Goal: Transaction & Acquisition: Purchase product/service

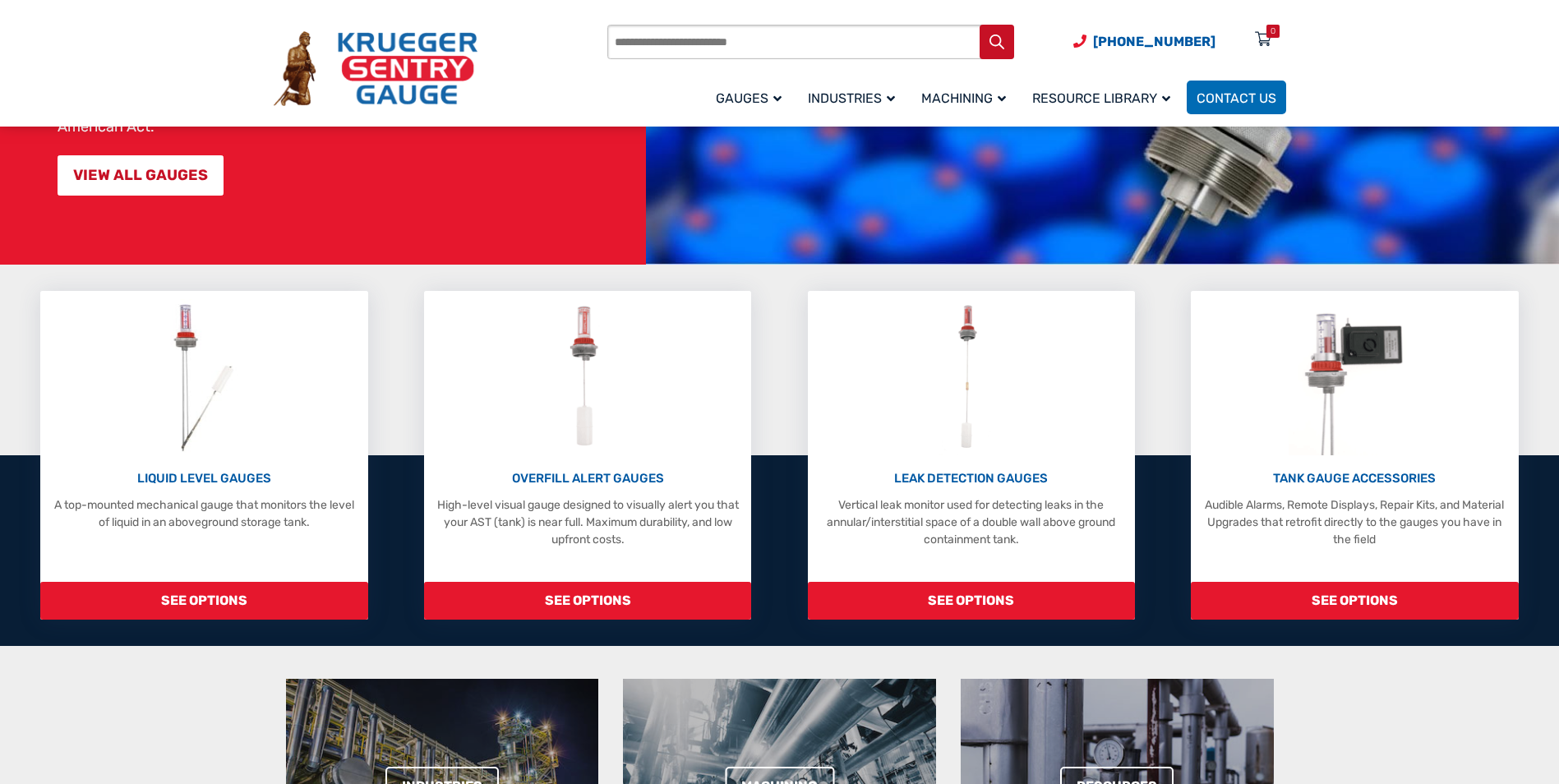
scroll to position [329, 0]
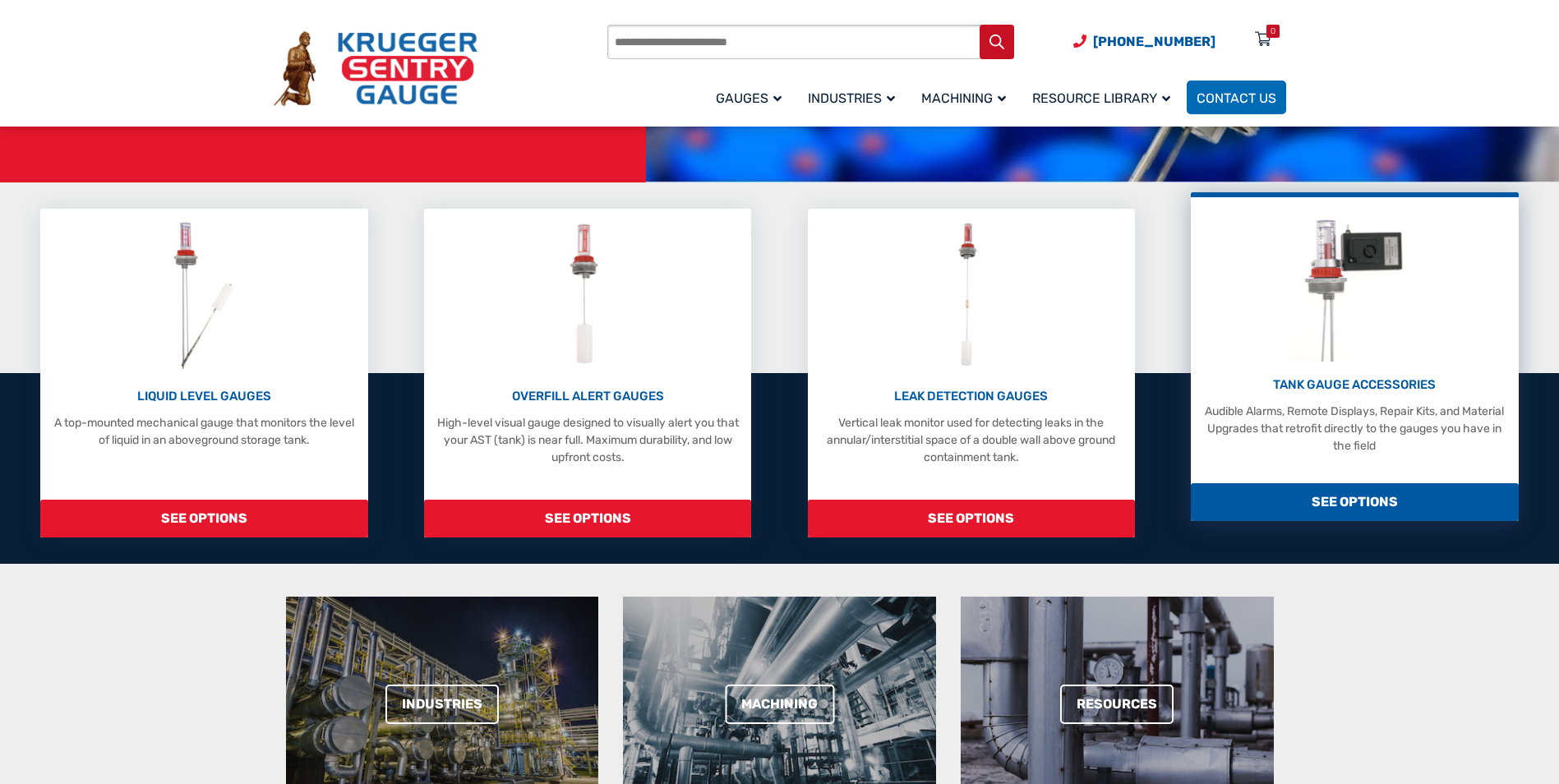
click at [1279, 452] on p "Audible Alarms, Remote Displays, Repair Kits, and Material Upgrades that retrof…" at bounding box center [1355, 428] width 311 height 51
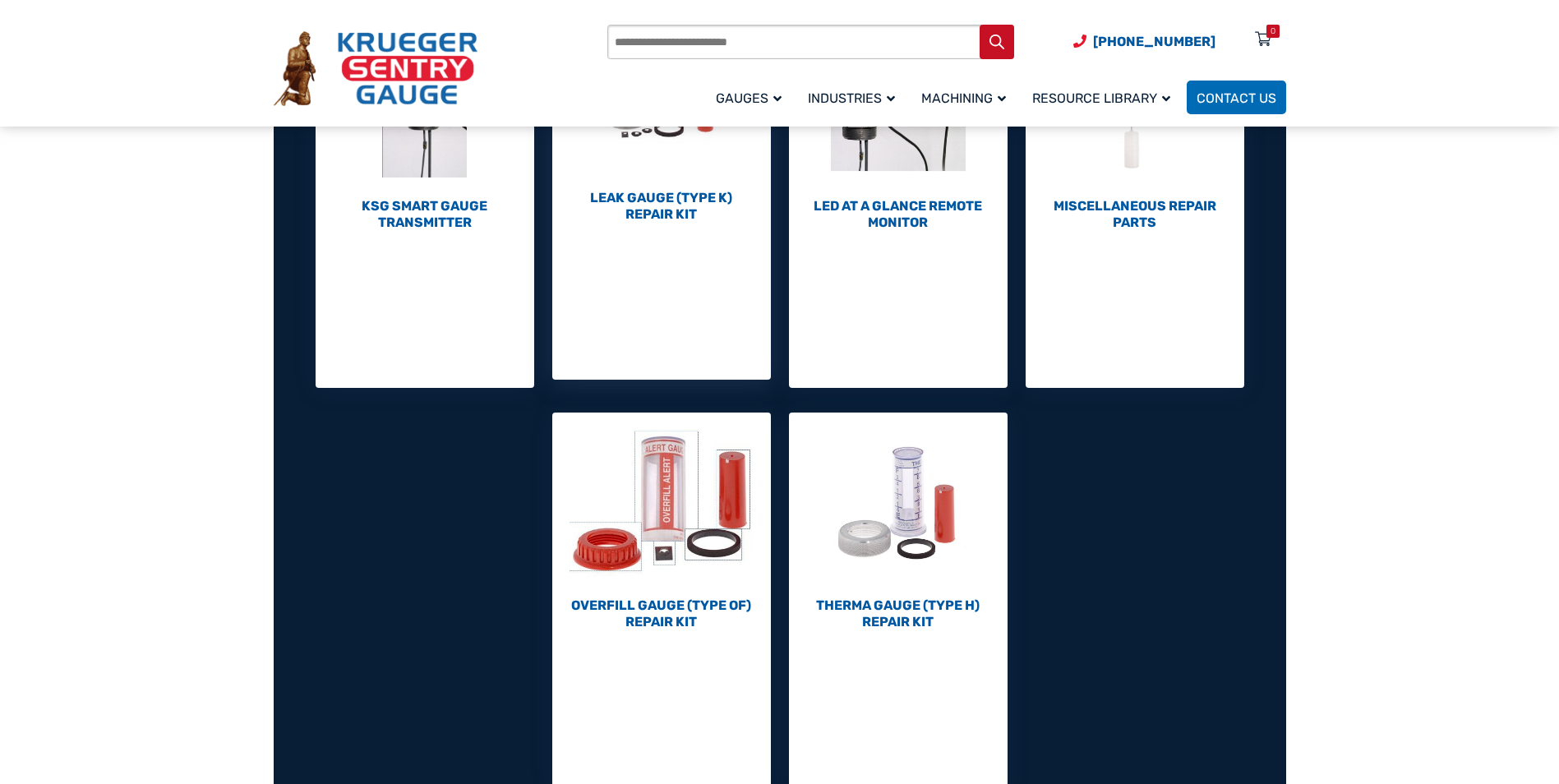
scroll to position [822, 0]
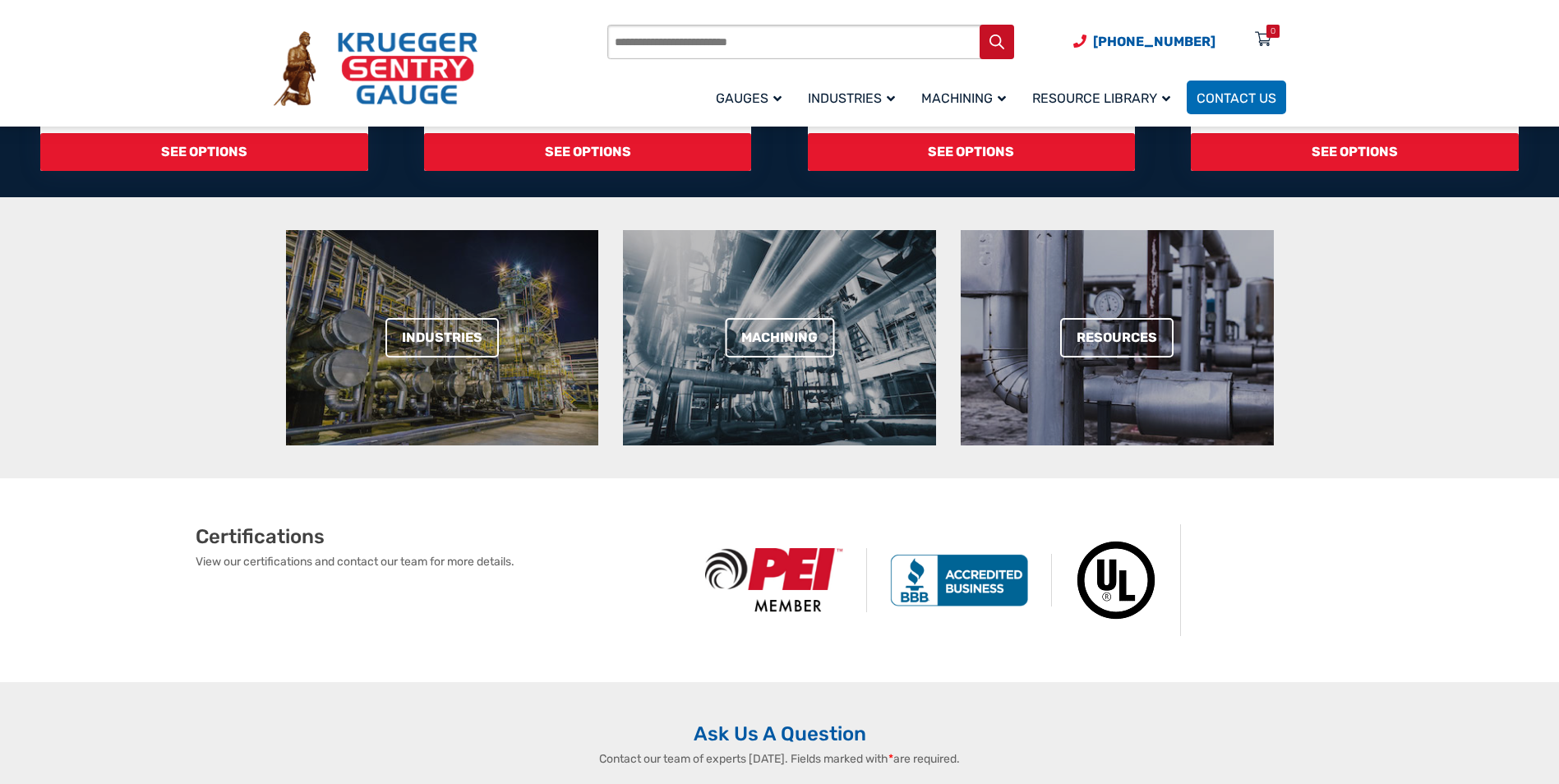
scroll to position [740, 0]
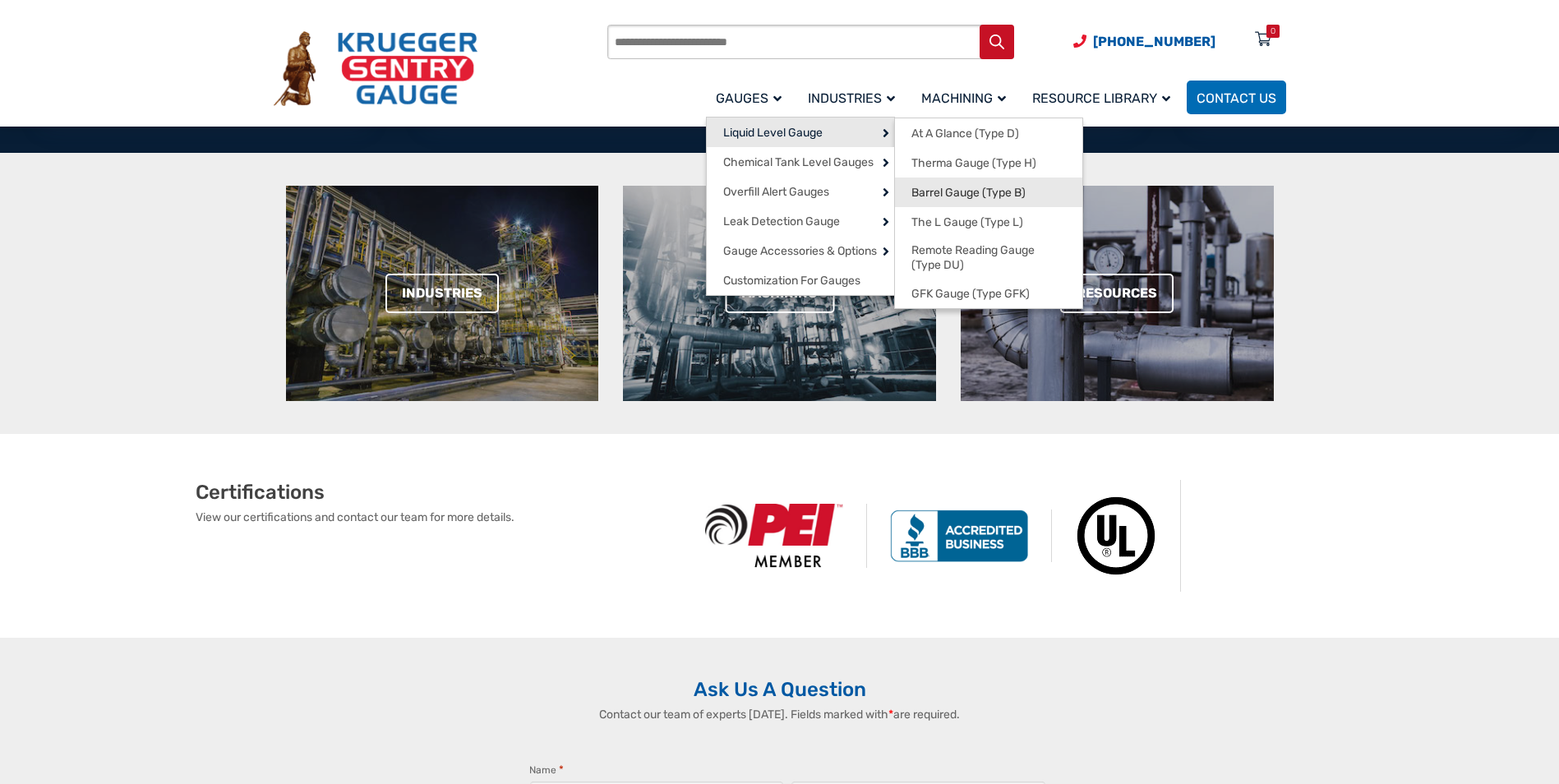
click at [967, 196] on span "Barrel Gauge (Type B)" at bounding box center [968, 193] width 114 height 14
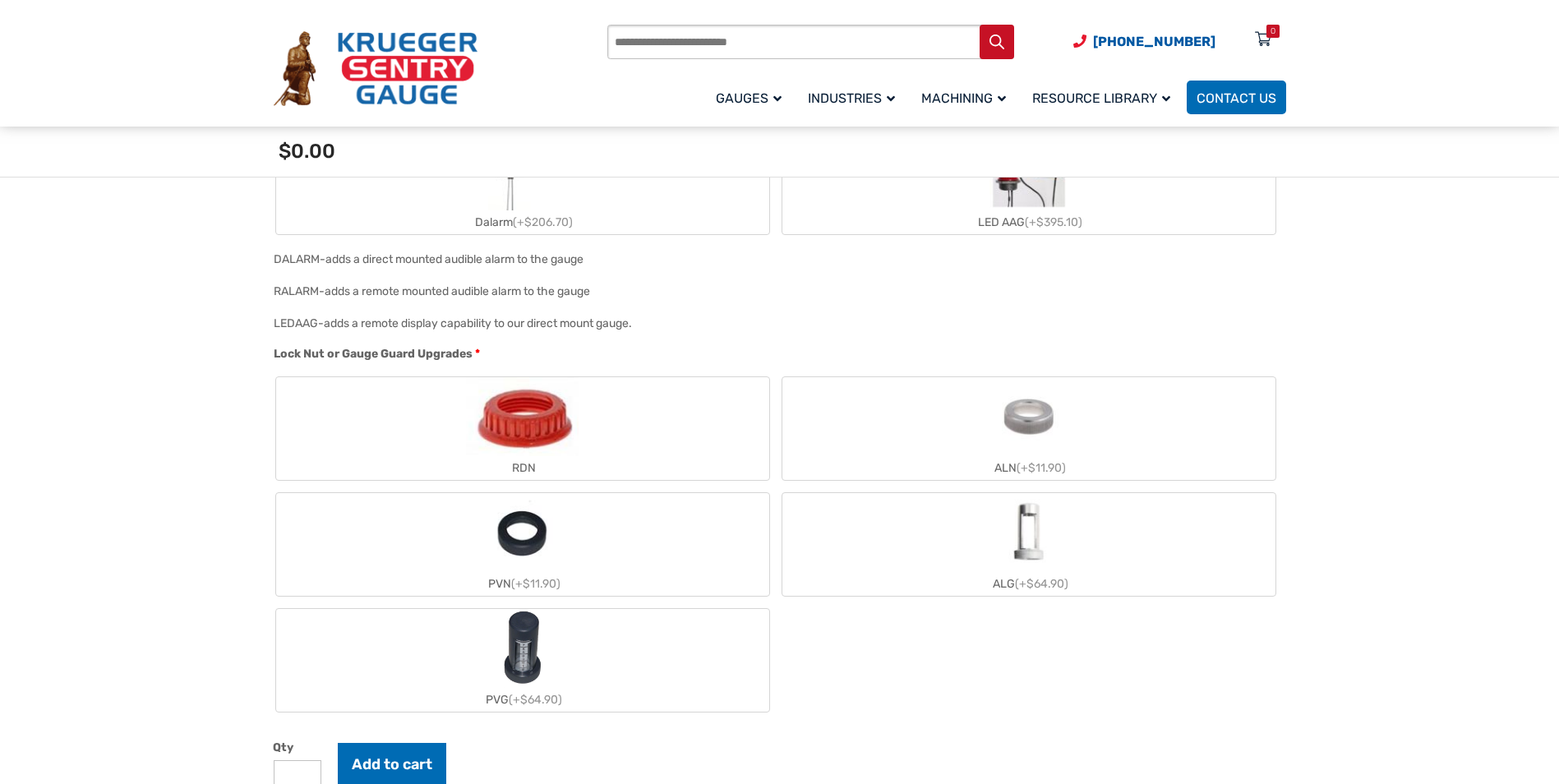
scroll to position [1644, 0]
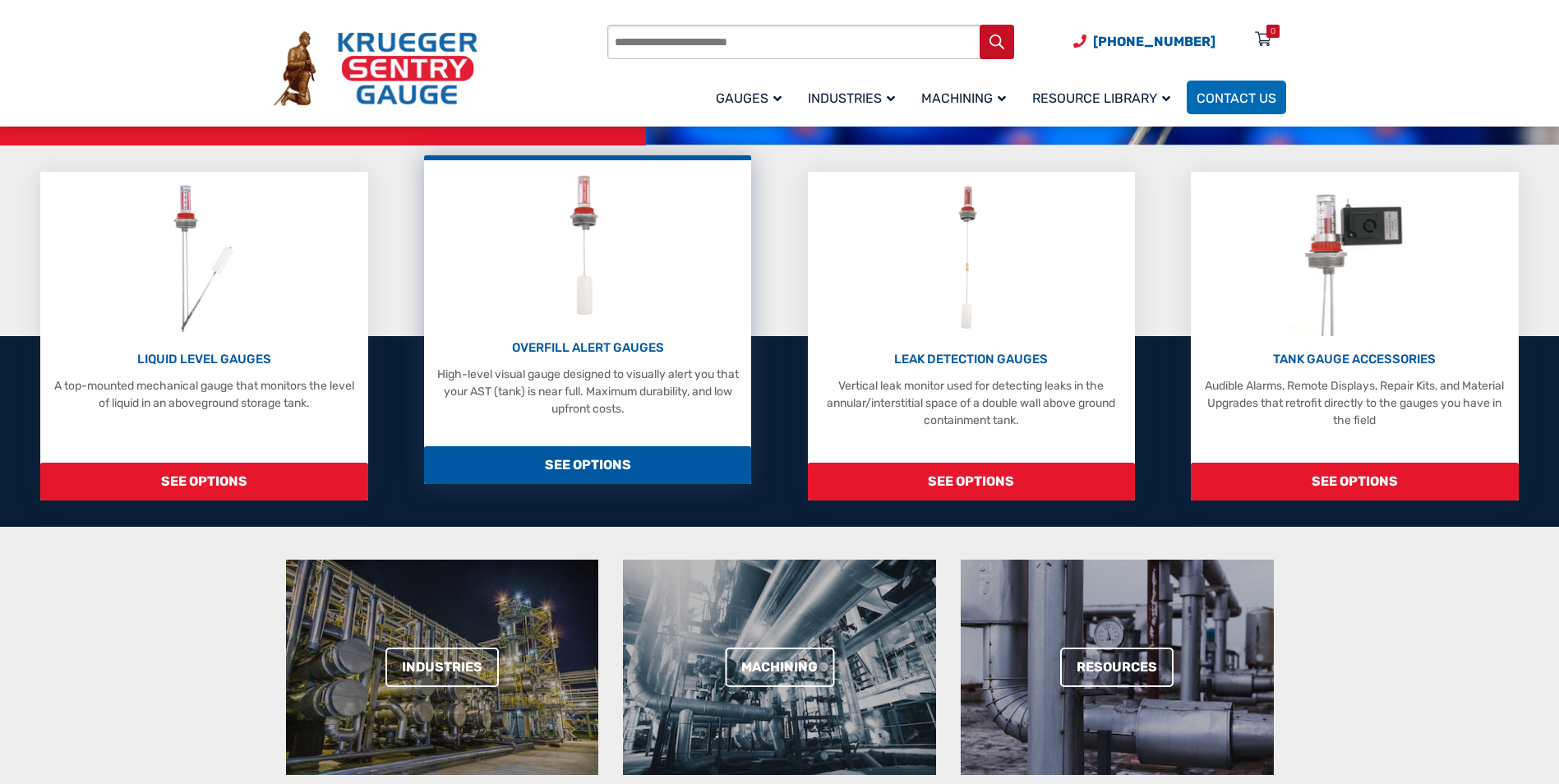
scroll to position [247, 0]
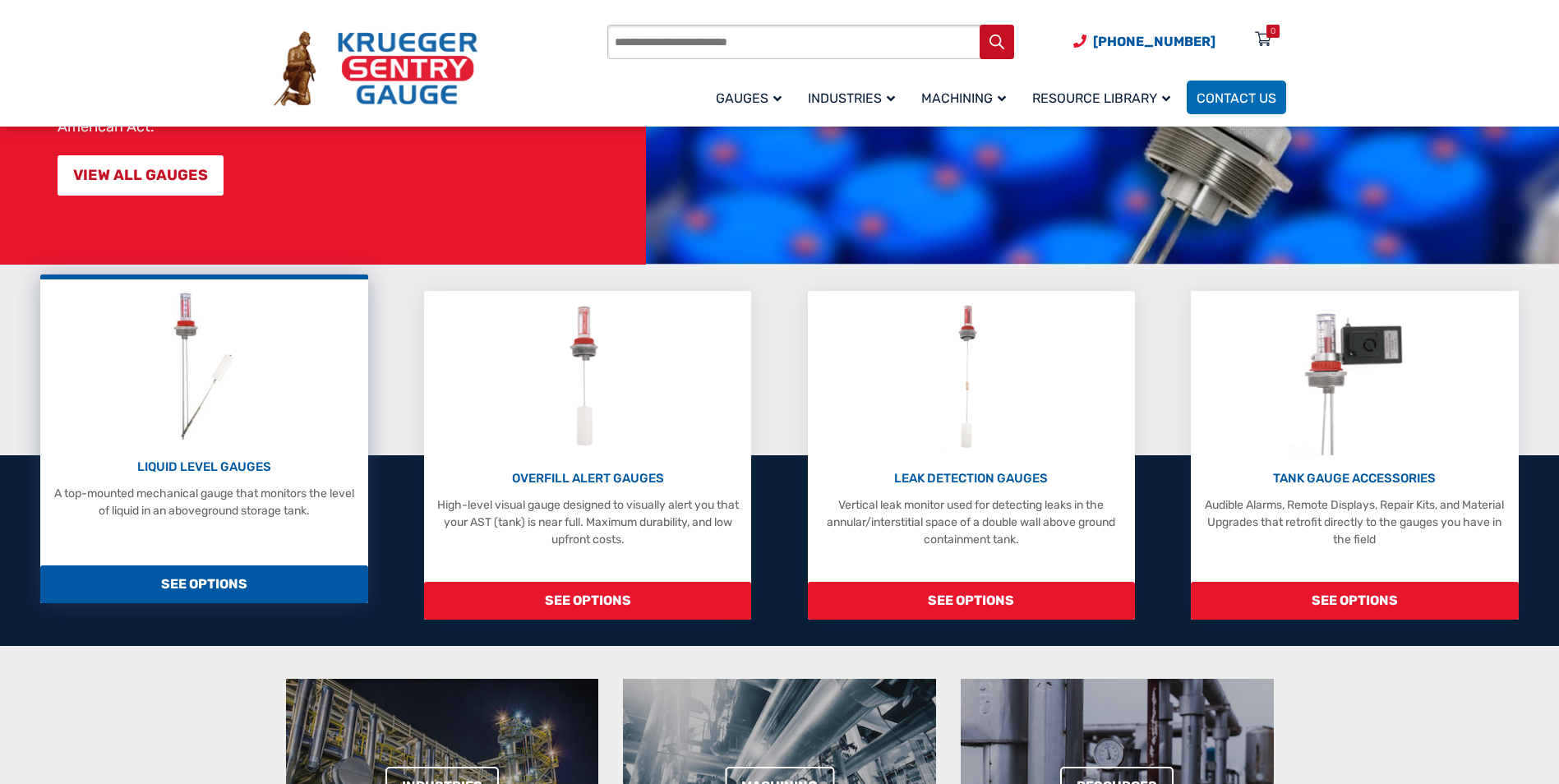
click at [263, 531] on div "LIQUID LEVEL GAUGES A top-mounted mechanical gauge that monitors the level of l…" at bounding box center [204, 439] width 327 height 329
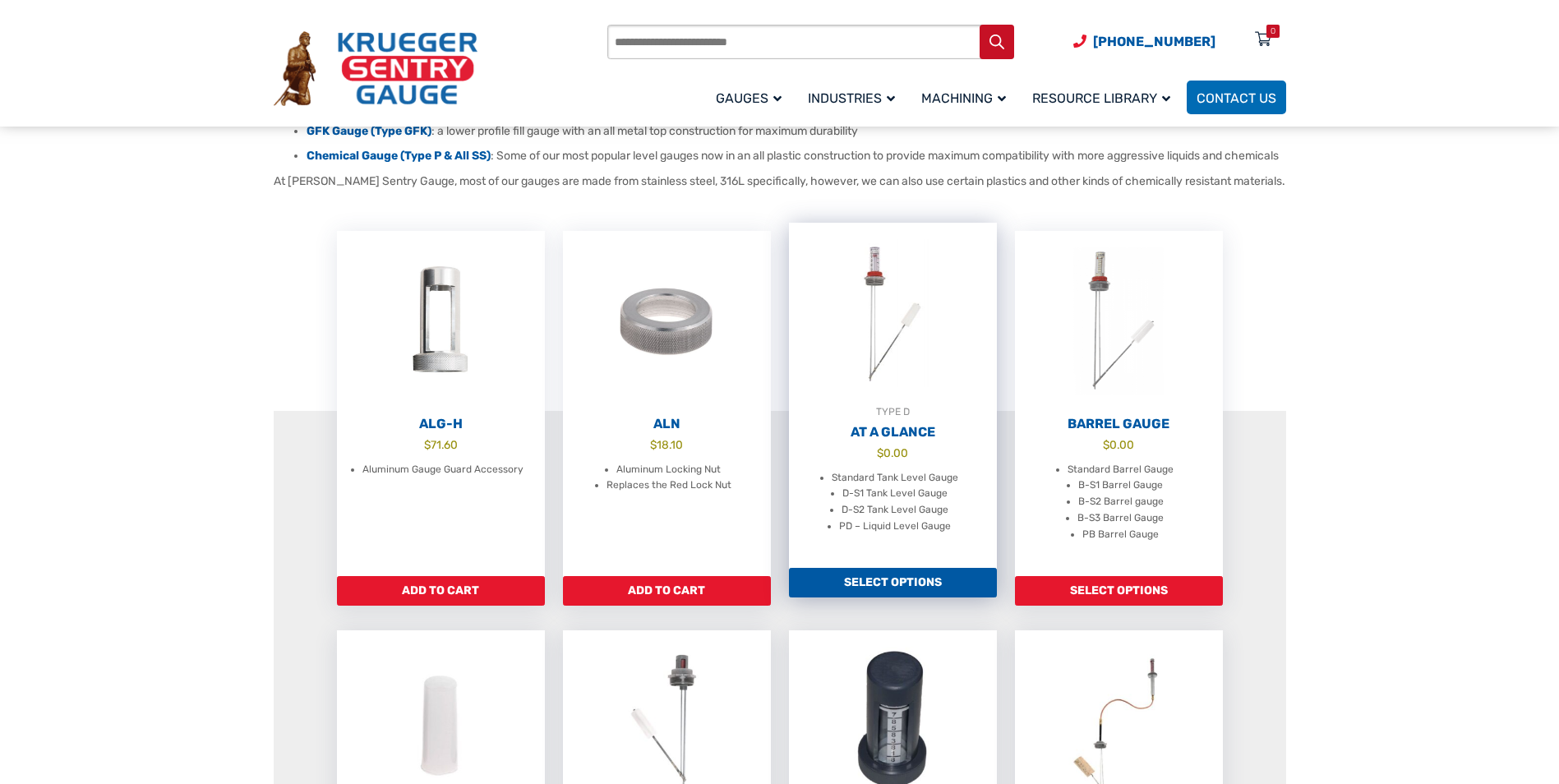
scroll to position [411, 0]
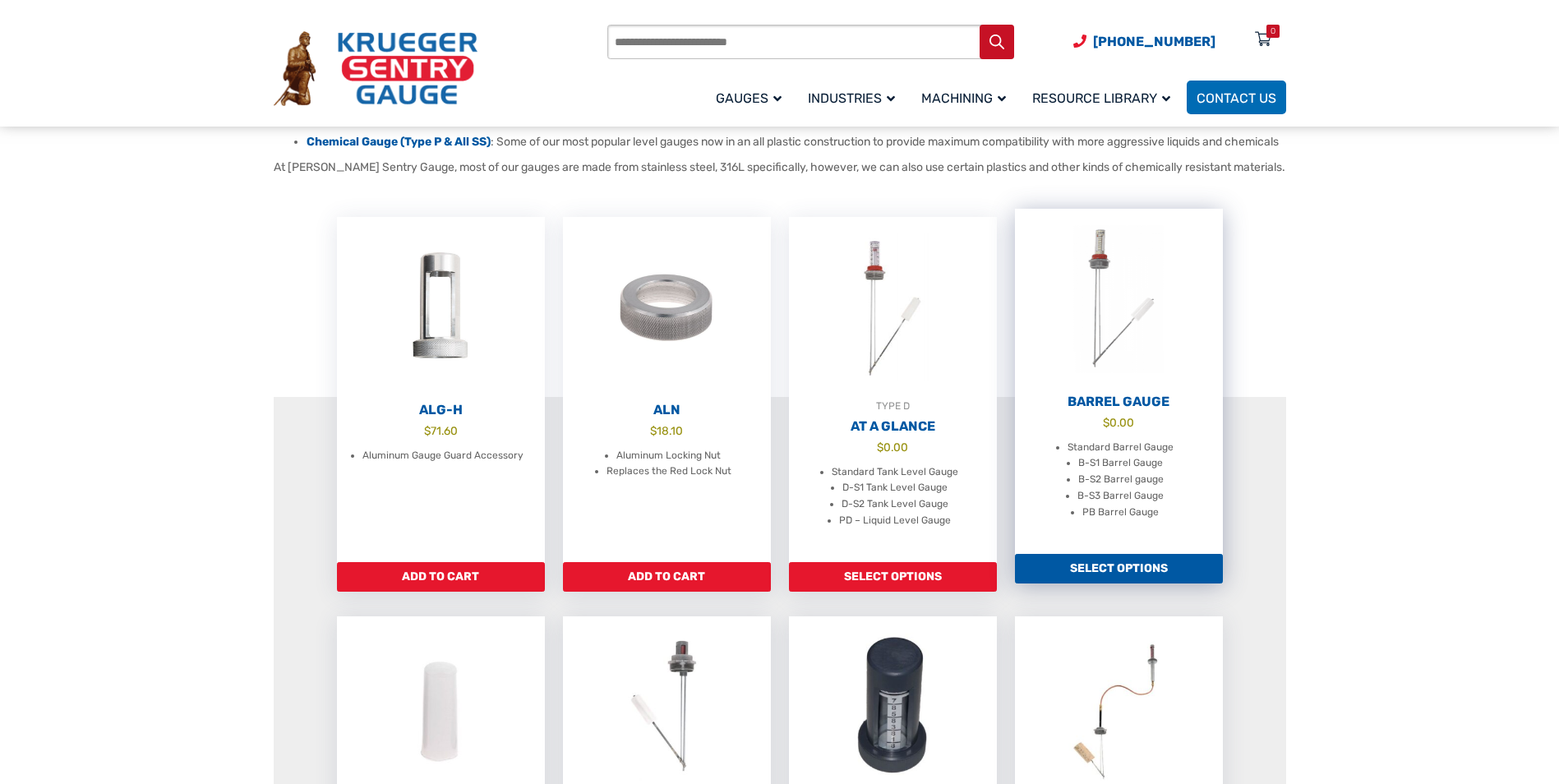
click at [1156, 432] on span "$ 0.00" at bounding box center [1119, 423] width 208 height 17
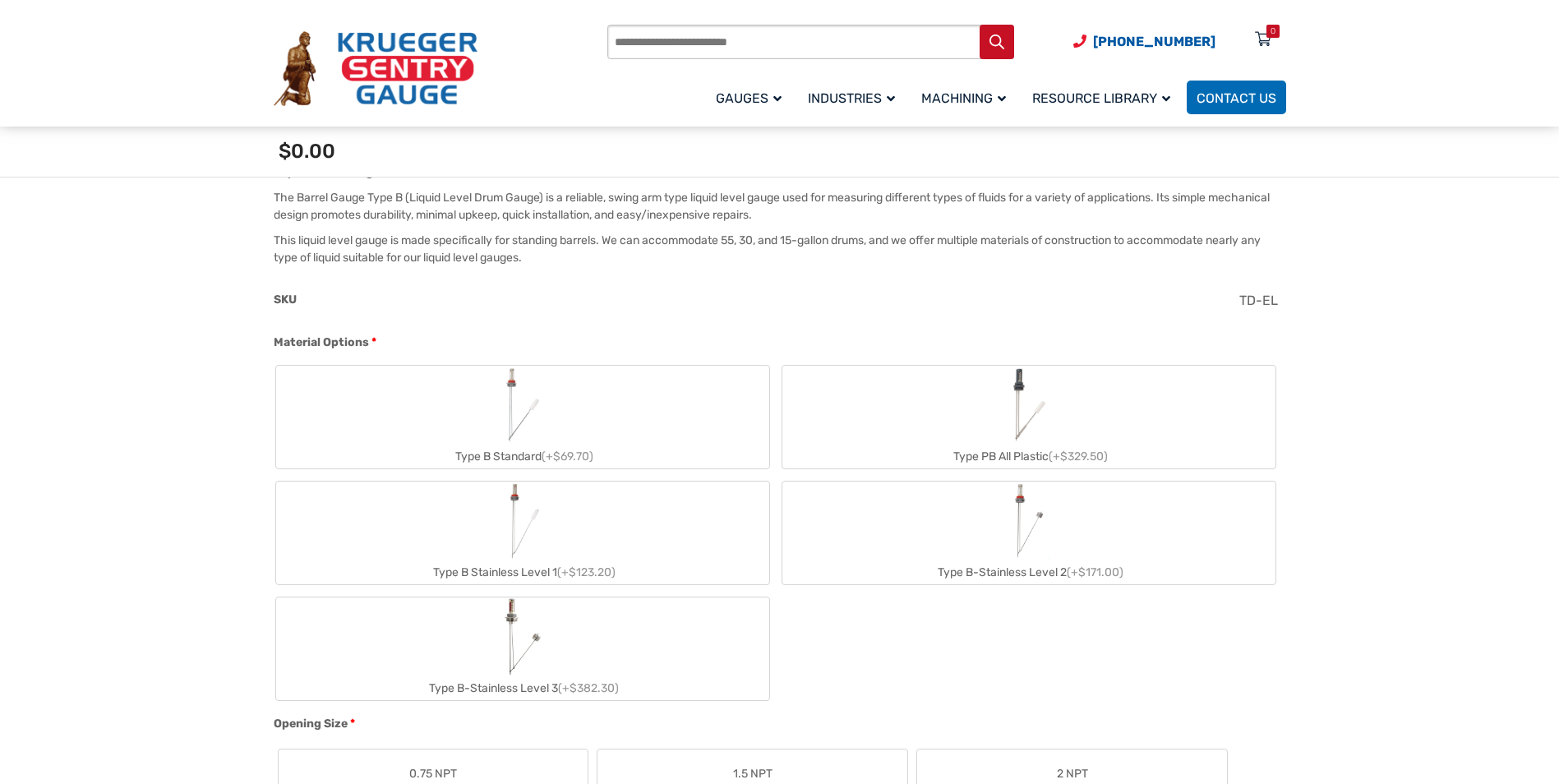
scroll to position [493, 0]
click at [611, 421] on label "Type B Standard (+$69.70)" at bounding box center [523, 413] width 493 height 103
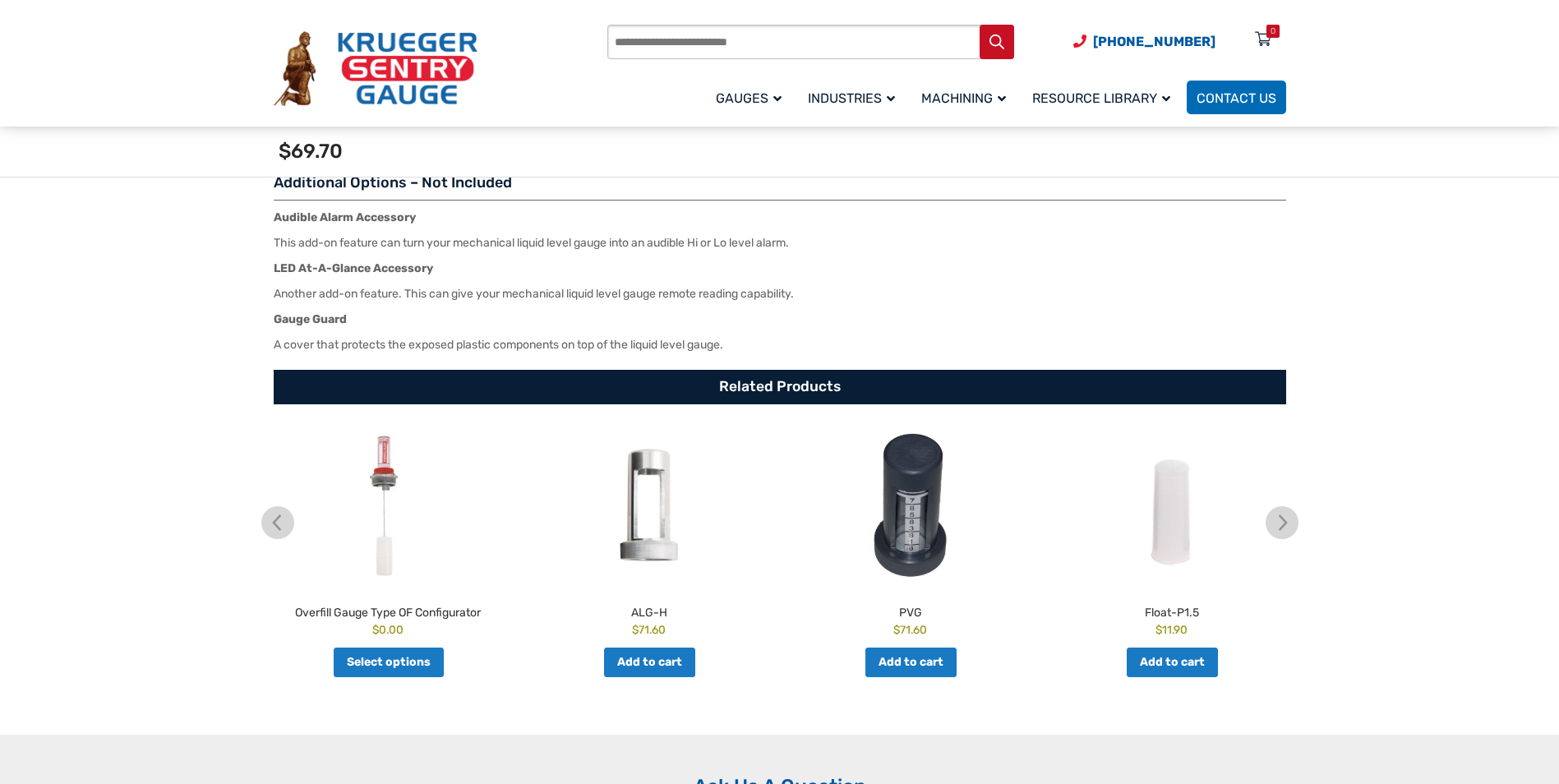
scroll to position [2466, 0]
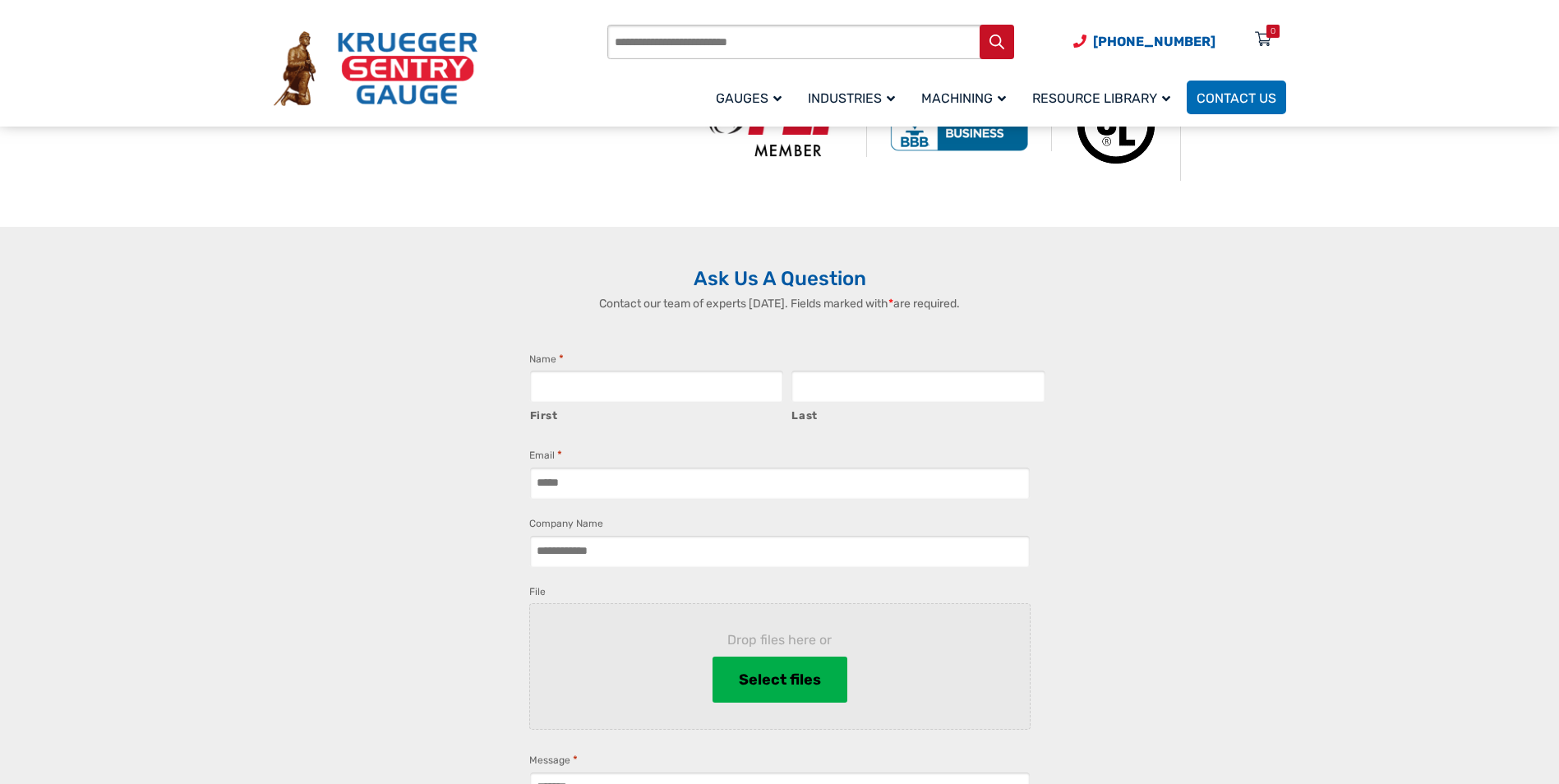
scroll to position [1069, 0]
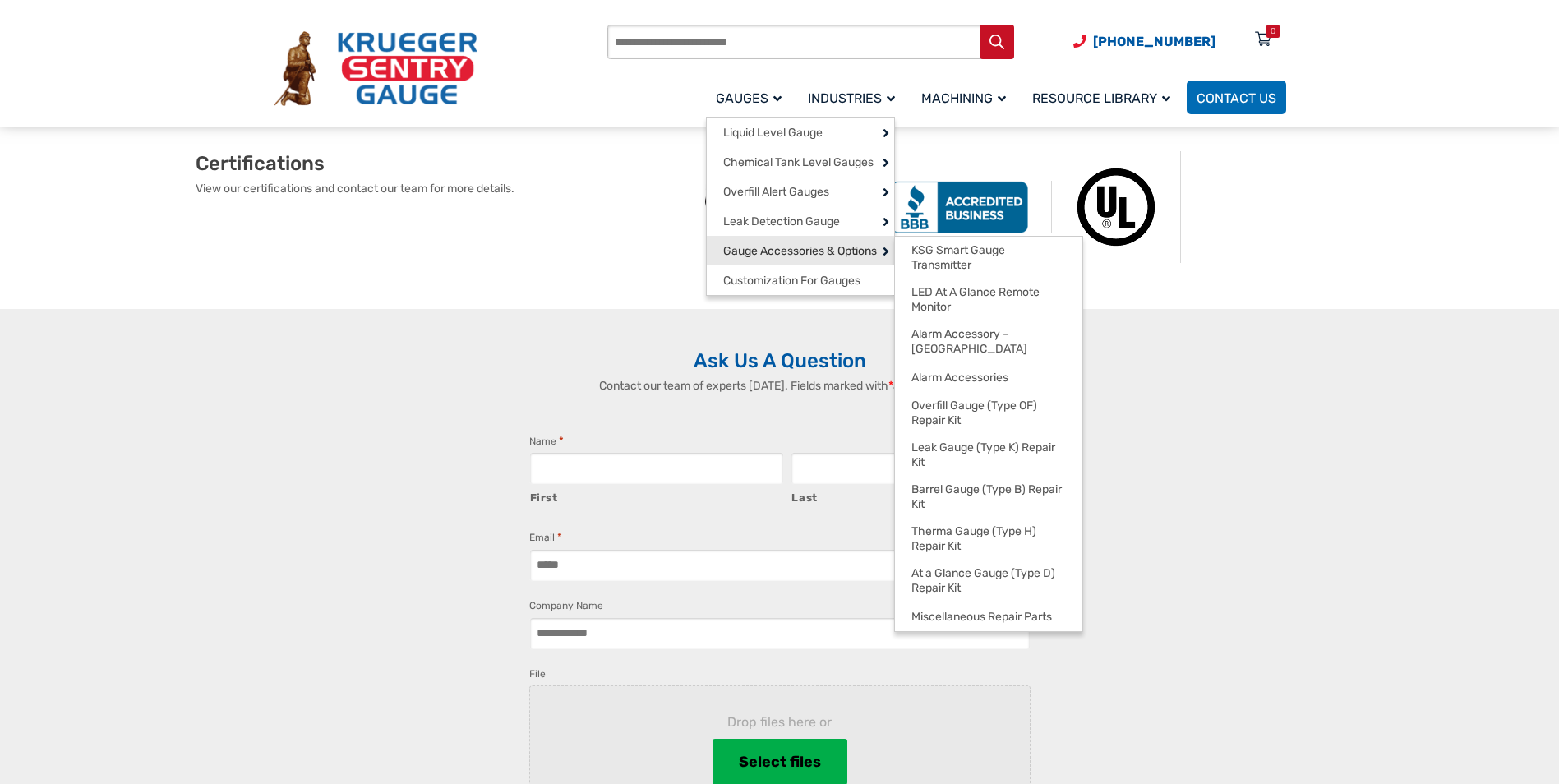
click at [777, 259] on span "Gauge Accessories & Options" at bounding box center [800, 251] width 154 height 14
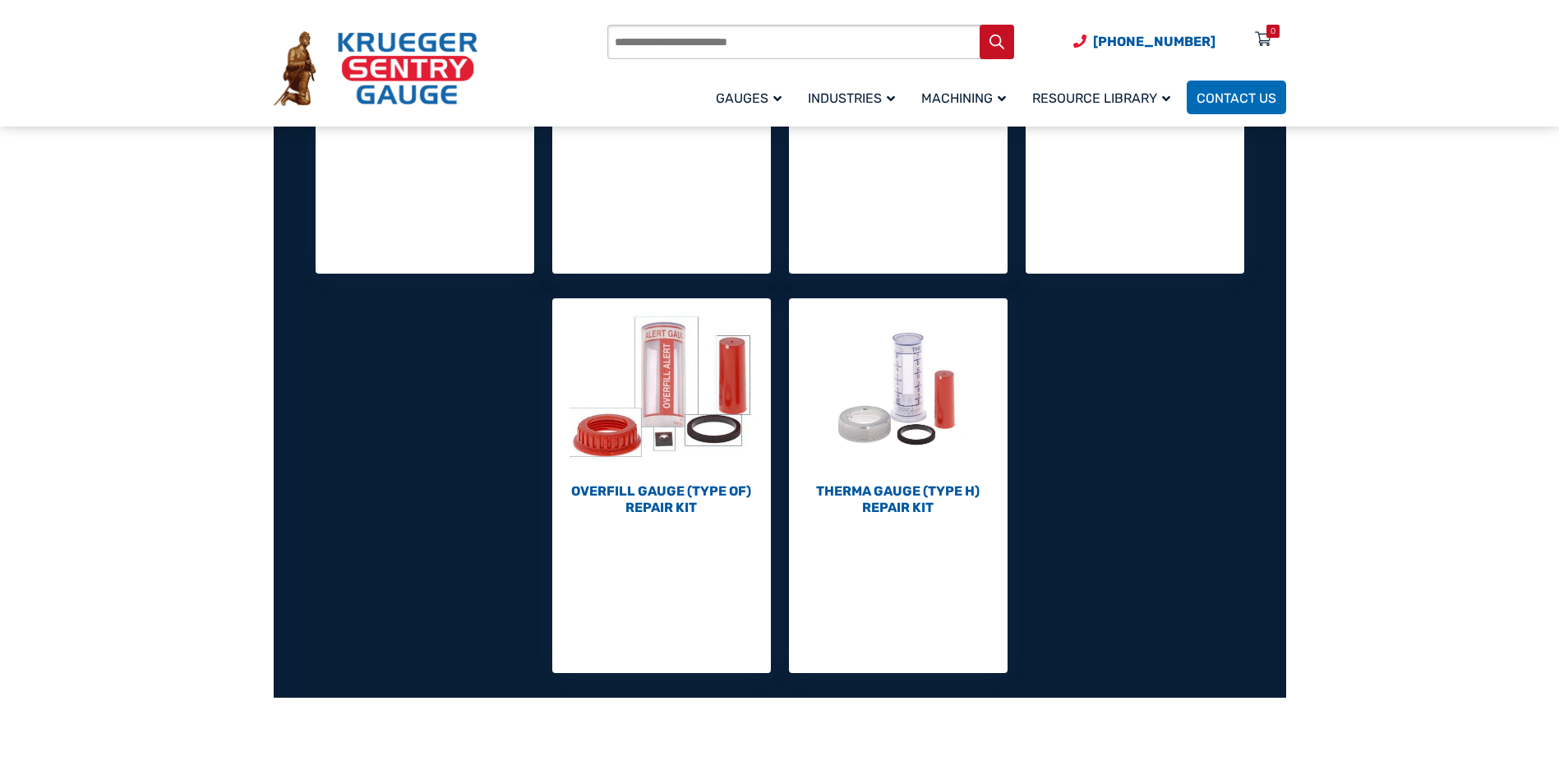
scroll to position [904, 0]
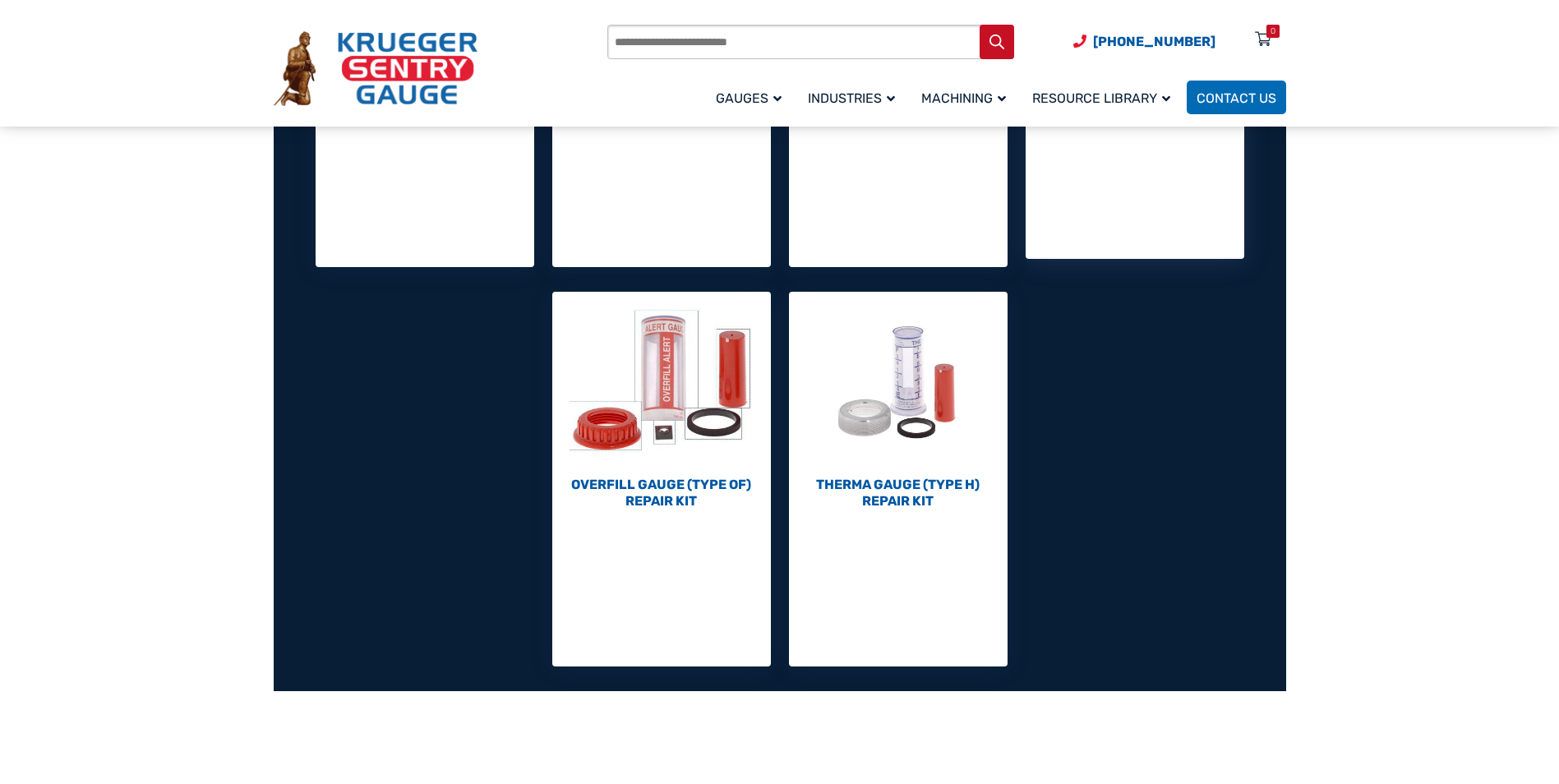
drag, startPoint x: 1087, startPoint y: 156, endPoint x: 1076, endPoint y: 164, distance: 13.6
click at [1087, 157] on li "Miscellaneous Repair Parts (7)" at bounding box center [1135, 71] width 219 height 375
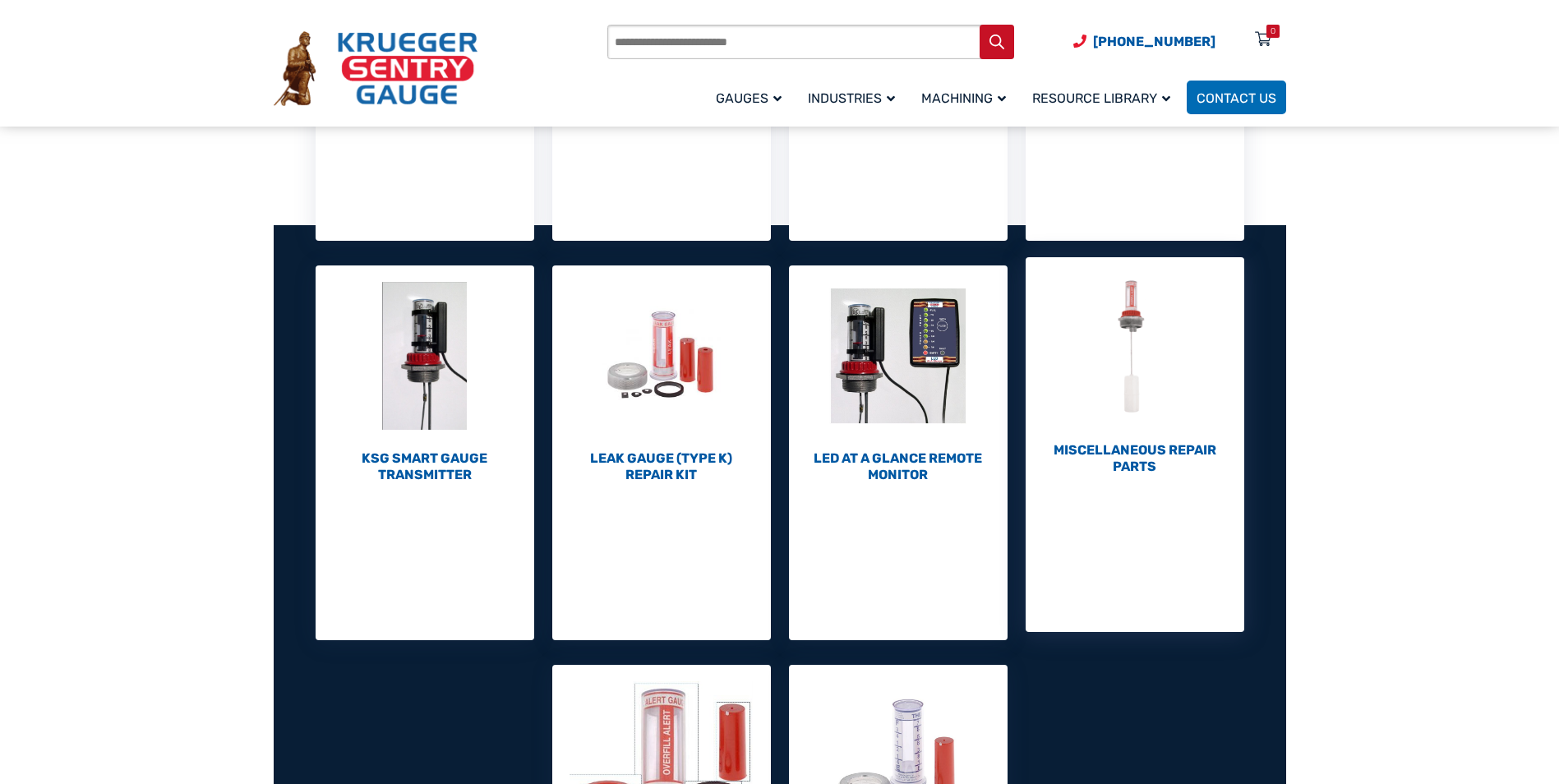
scroll to position [493, 0]
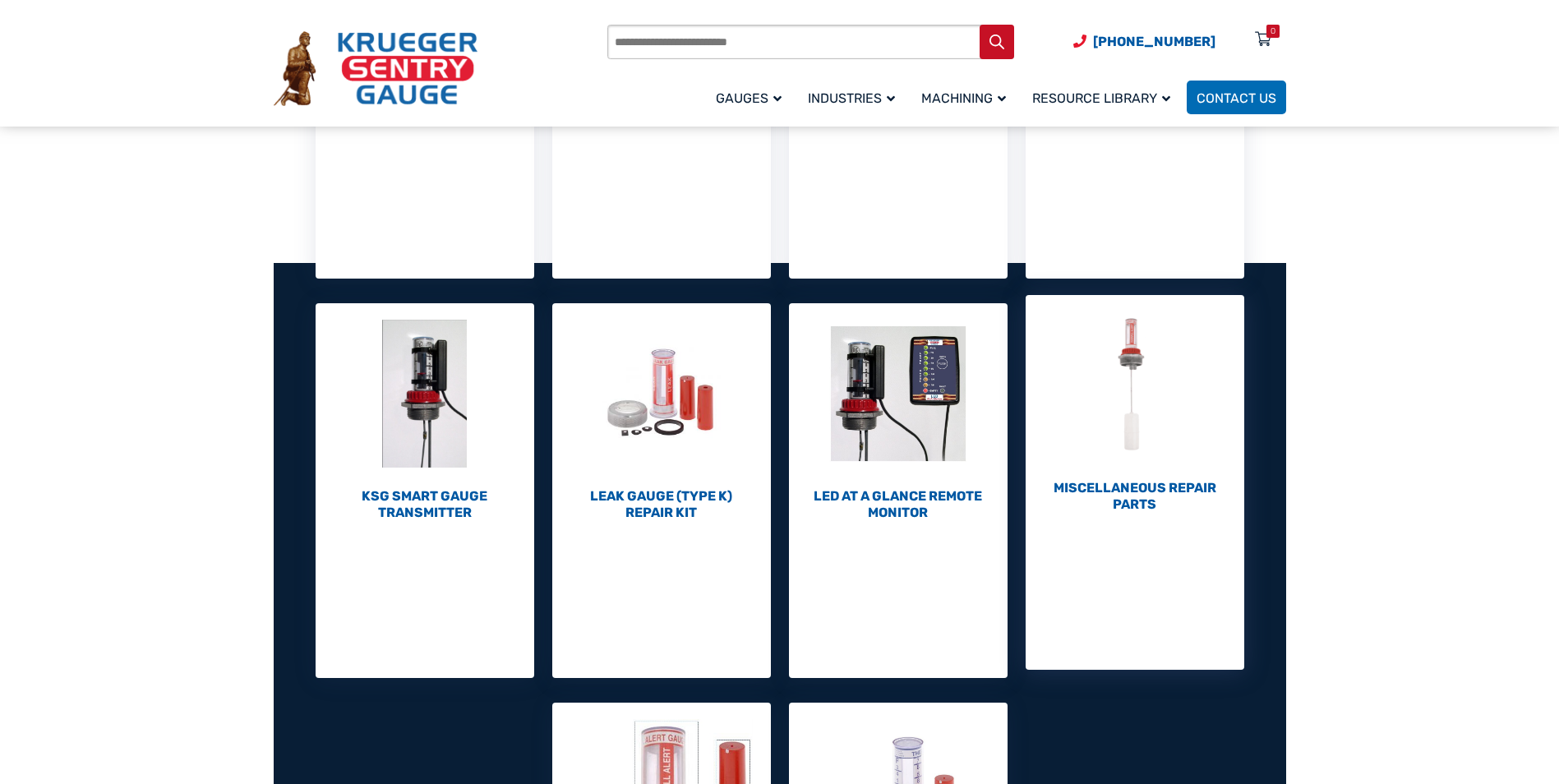
click at [1098, 481] on h2 "Miscellaneous Repair Parts (7)" at bounding box center [1135, 496] width 219 height 33
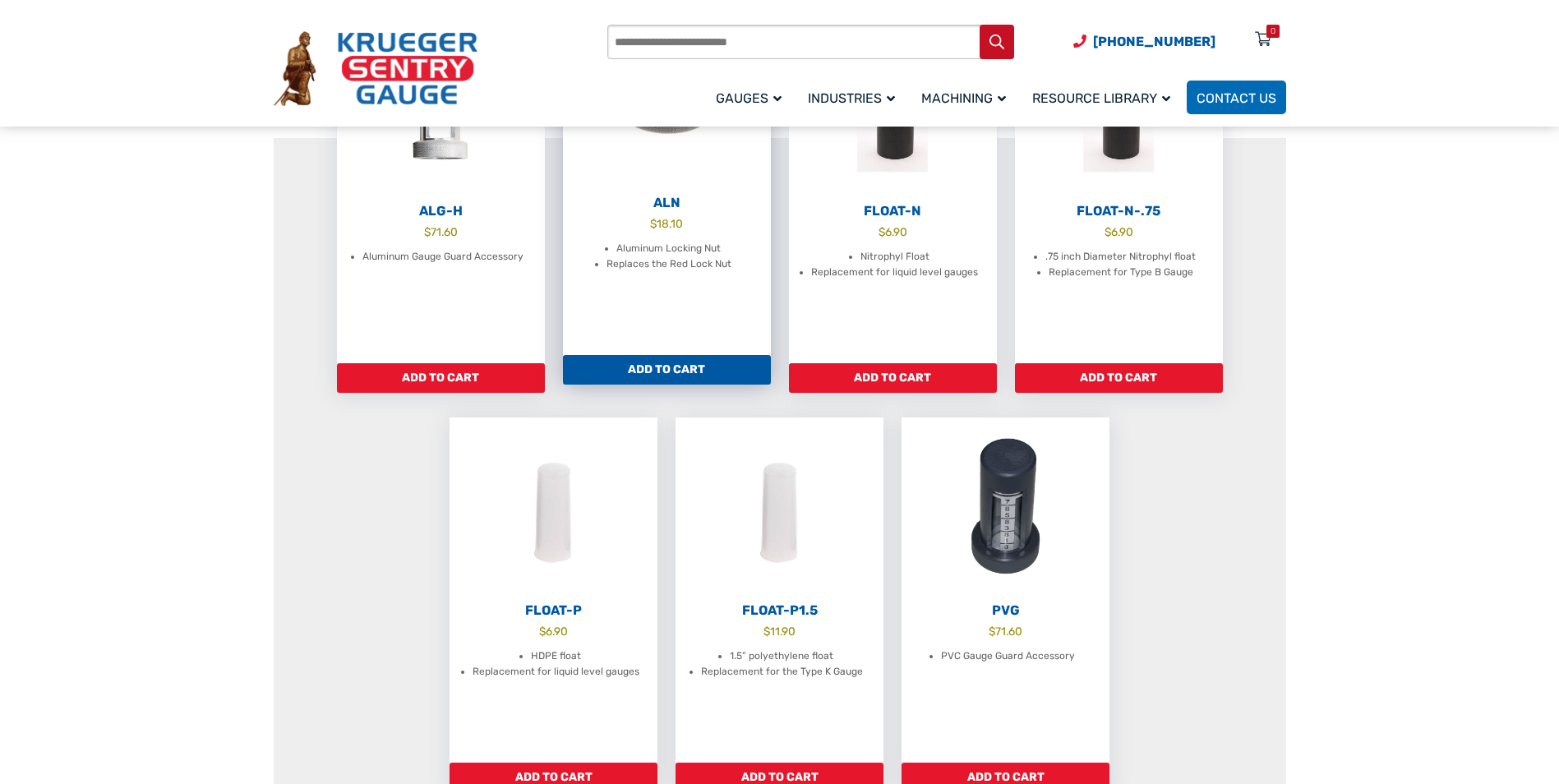
scroll to position [329, 0]
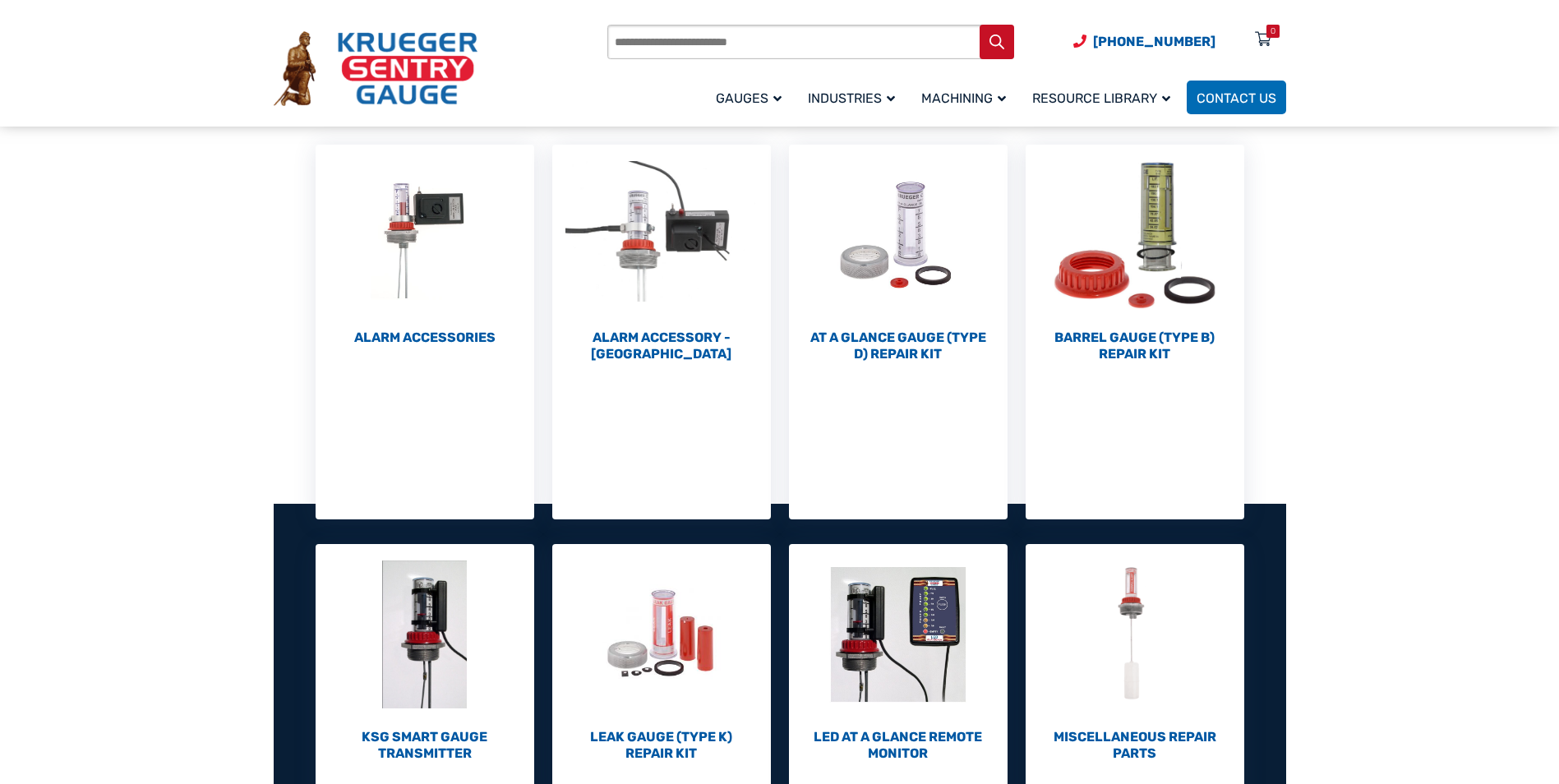
scroll to position [247, 0]
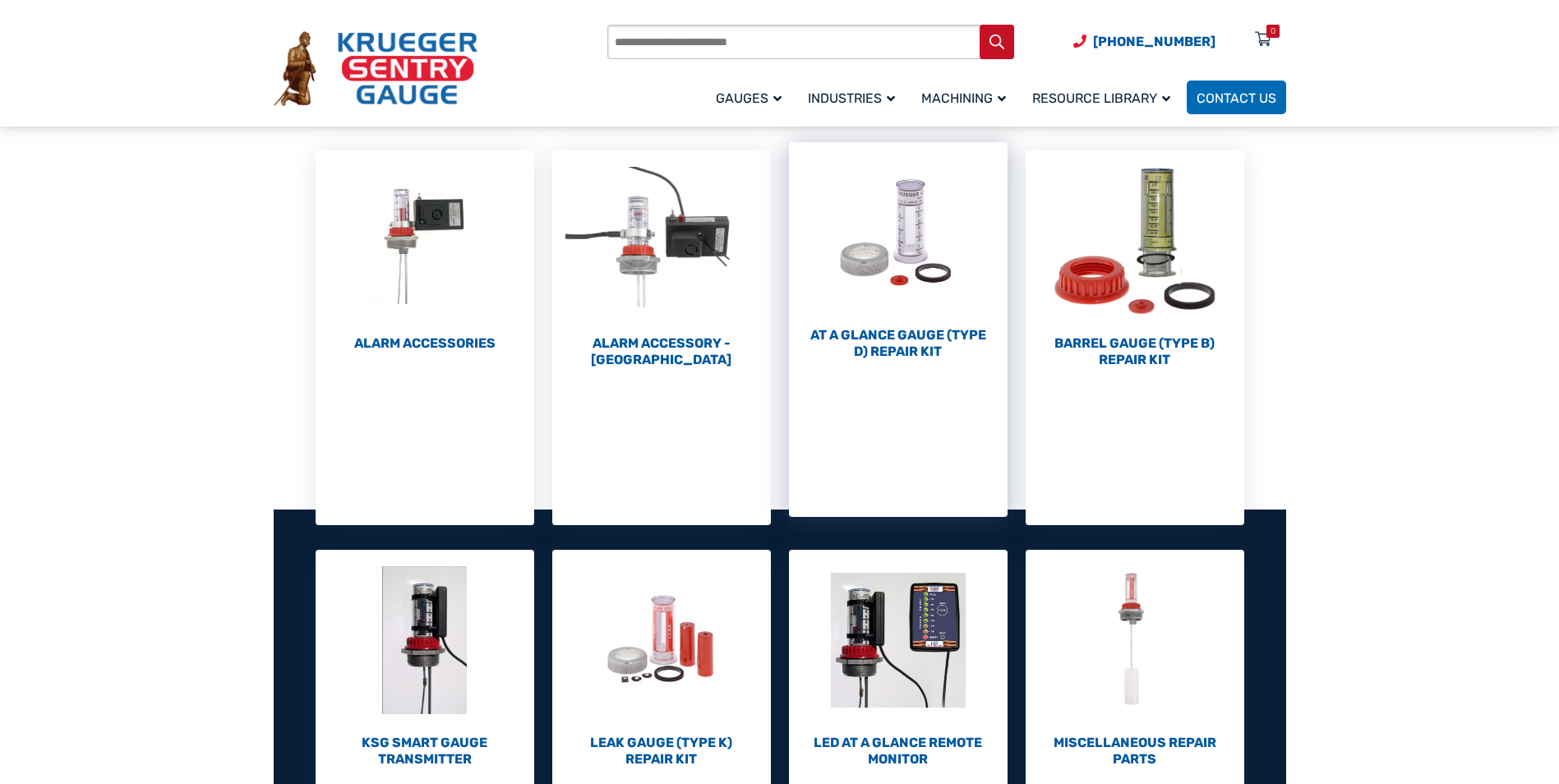
click at [882, 346] on h2 "At a Glance Gauge (Type D) Repair Kit (10)" at bounding box center [899, 343] width 219 height 33
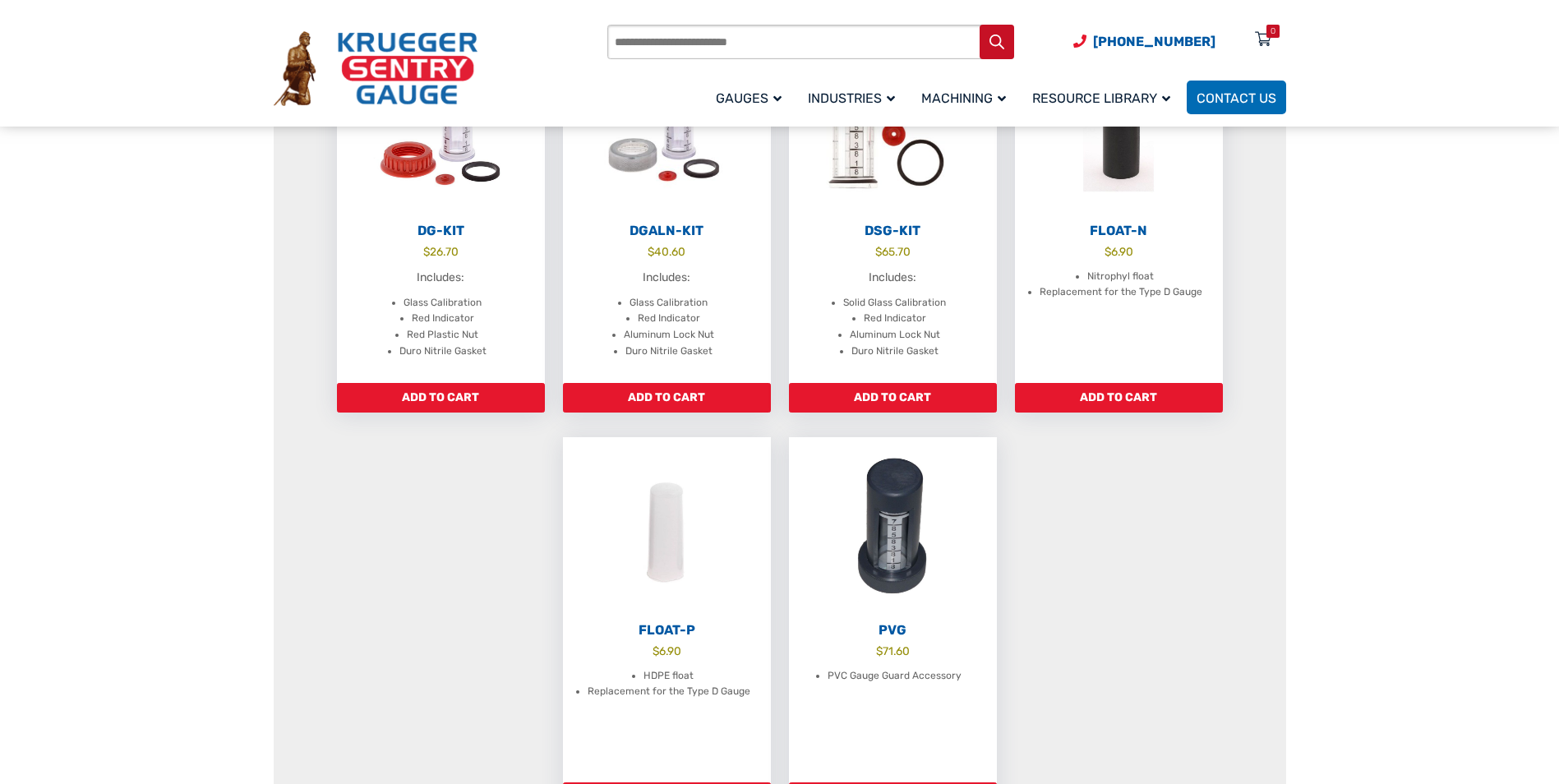
scroll to position [822, 0]
